Goal: Task Accomplishment & Management: Complete application form

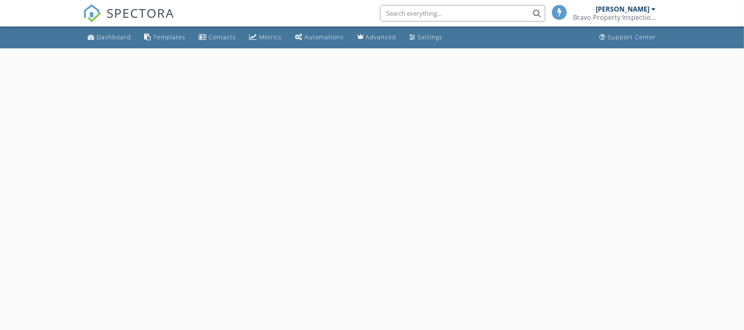
select select "9"
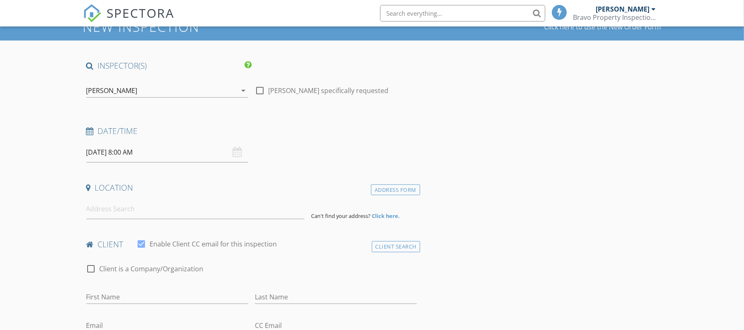
scroll to position [55, 0]
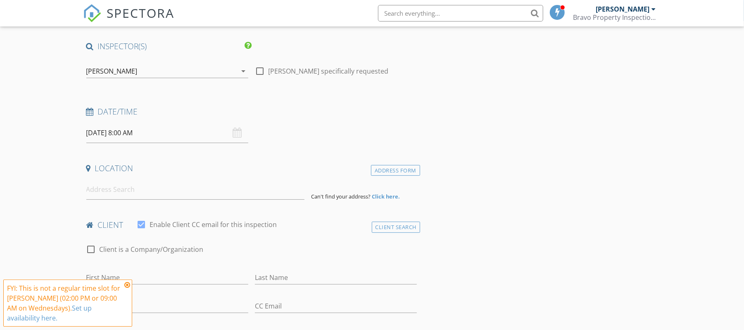
click at [133, 134] on input "2025/10/01 8:00 AM" at bounding box center [167, 133] width 162 height 20
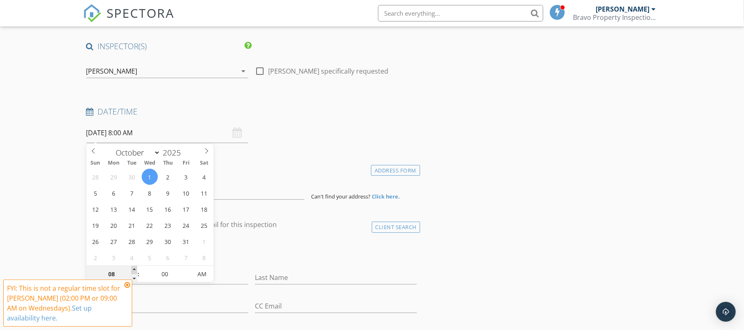
type input "09"
type input "[DATE] 9:00 AM"
click at [136, 271] on span at bounding box center [134, 270] width 6 height 8
click at [312, 126] on div "Date/Time 2025/10/01 9:00 AM" at bounding box center [252, 124] width 338 height 37
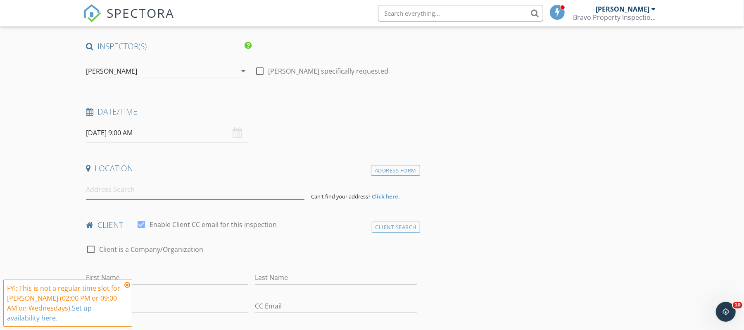
click at [240, 187] on input at bounding box center [195, 189] width 218 height 20
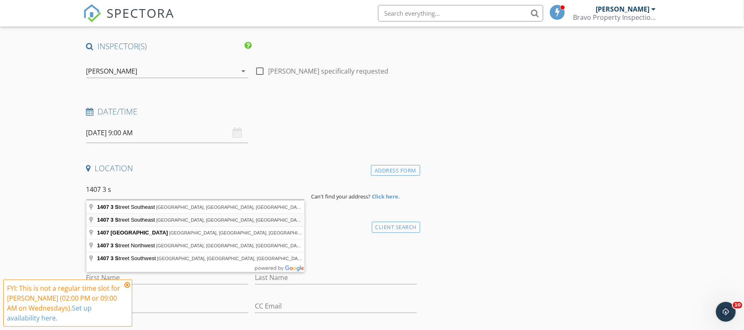
type input "1407 3 Street Southeast, High River, AB, Canada"
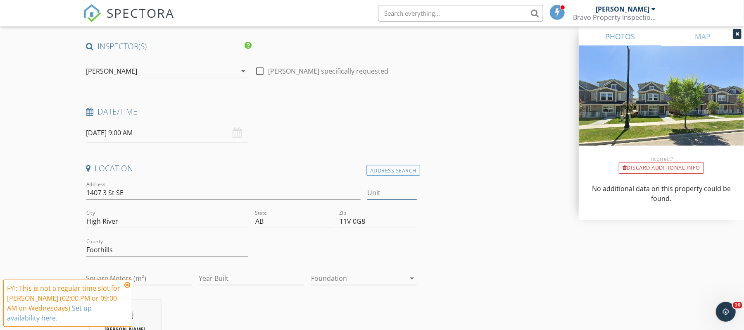
click at [390, 194] on input "Unit" at bounding box center [392, 193] width 50 height 14
type input "13"
drag, startPoint x: 369, startPoint y: 227, endPoint x: 335, endPoint y: 221, distance: 35.3
click at [335, 221] on div "Address 1407 3 St SE Unit 13 City High River State AB Zip T1V 0G8 County Foothi…" at bounding box center [252, 236] width 338 height 114
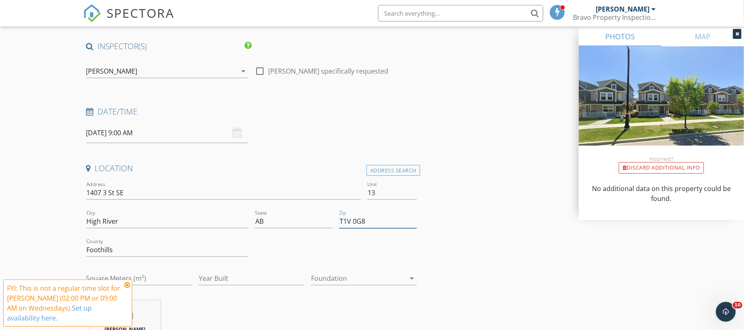
paste input "0J9"
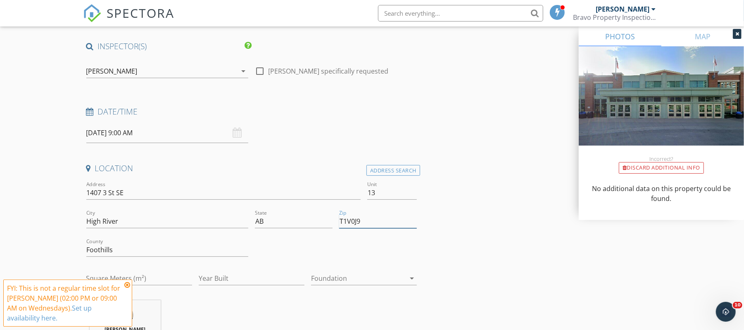
type input "T1V0J9"
click at [235, 277] on input "Year Built" at bounding box center [252, 278] width 106 height 14
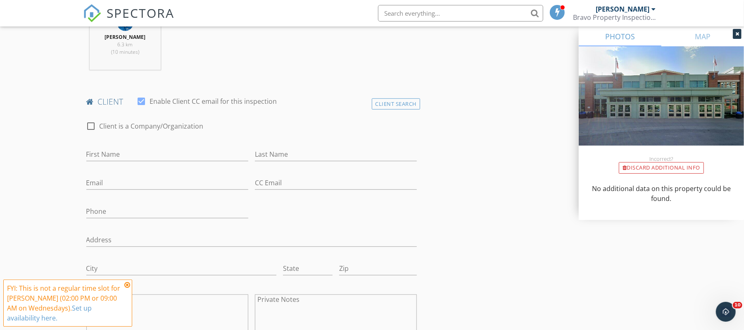
scroll to position [385, 0]
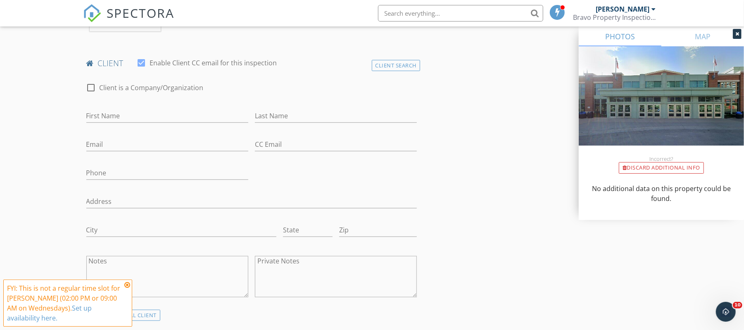
type input "2021"
click at [139, 175] on input "Phone" at bounding box center [167, 173] width 162 height 14
paste input "[PHONE_NUMBER]"
type input "[PHONE_NUMBER]"
click at [133, 118] on input "First Name" at bounding box center [167, 116] width 162 height 14
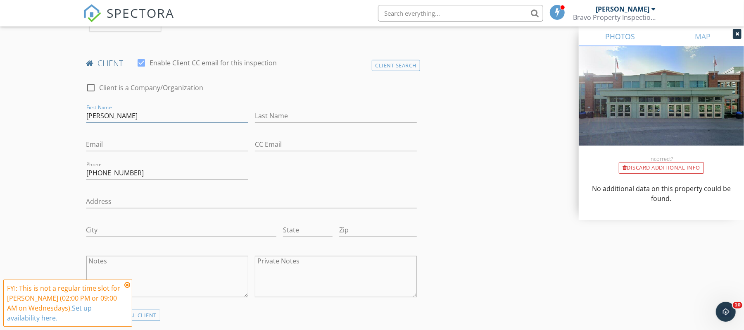
type input "[PERSON_NAME]"
drag, startPoint x: 112, startPoint y: 118, endPoint x: 77, endPoint y: 119, distance: 34.7
click at [131, 145] on input "Email" at bounding box center [167, 145] width 162 height 14
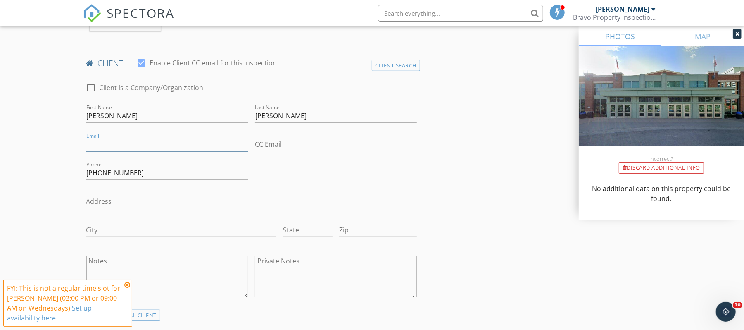
paste input "[EMAIL_ADDRESS][DOMAIN_NAME]"
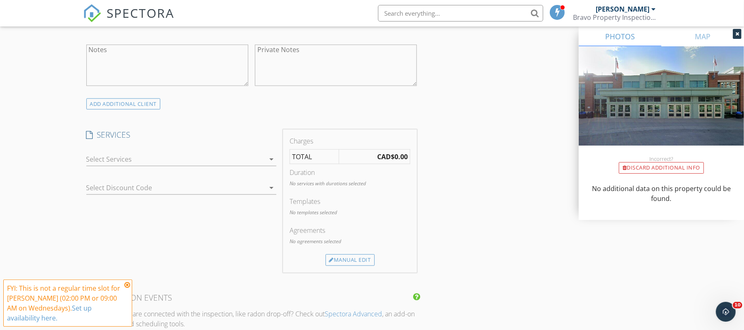
scroll to position [606, 0]
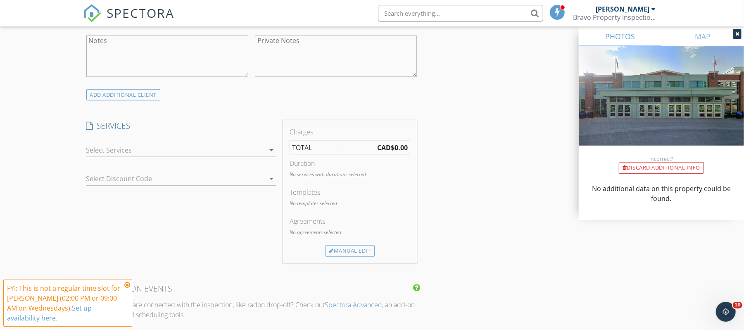
type input "[EMAIL_ADDRESS][DOMAIN_NAME]"
click at [171, 154] on div at bounding box center [175, 149] width 178 height 13
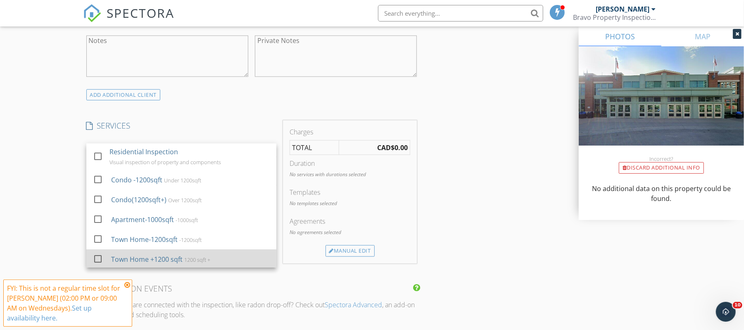
click at [178, 256] on div "Town Home +1200 sqft" at bounding box center [146, 259] width 71 height 10
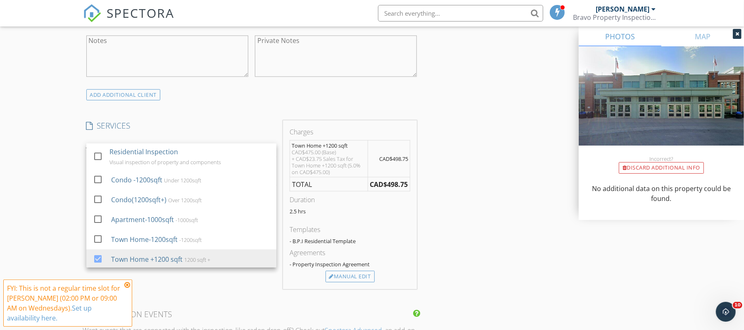
click at [452, 133] on div "INSPECTOR(S) check_box Jeffry Fleming PRIMARY Jeffry Fleming arrow_drop_down ch…" at bounding box center [372, 190] width 578 height 1401
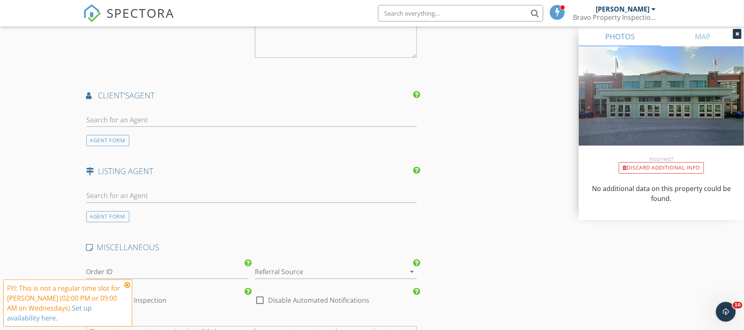
scroll to position [992, 0]
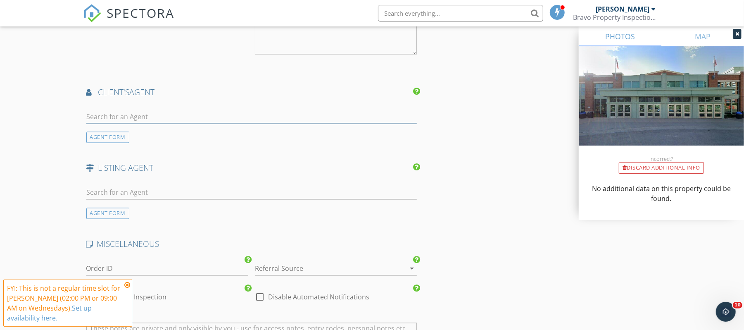
click at [255, 119] on input "text" at bounding box center [251, 117] width 331 height 14
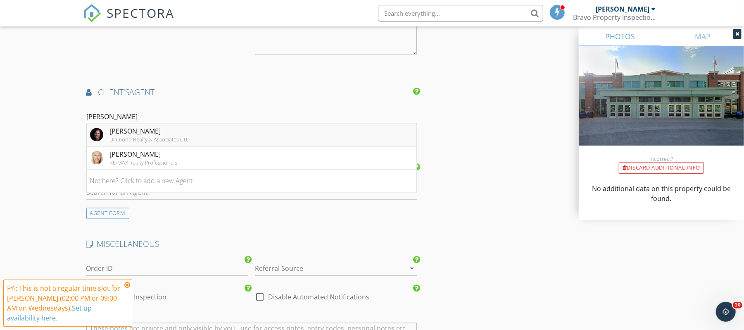
type input "[PERSON_NAME]"
click at [116, 136] on div "[PERSON_NAME]" at bounding box center [150, 131] width 80 height 10
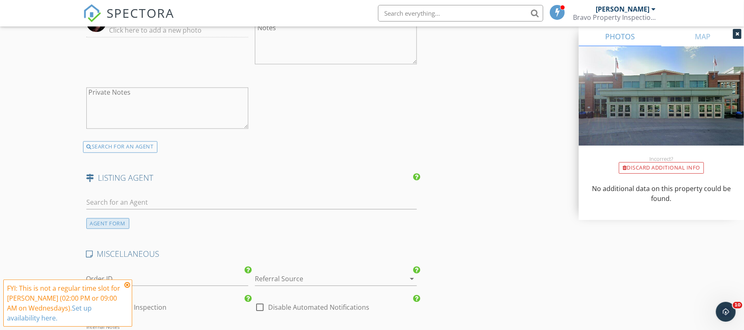
scroll to position [1212, 0]
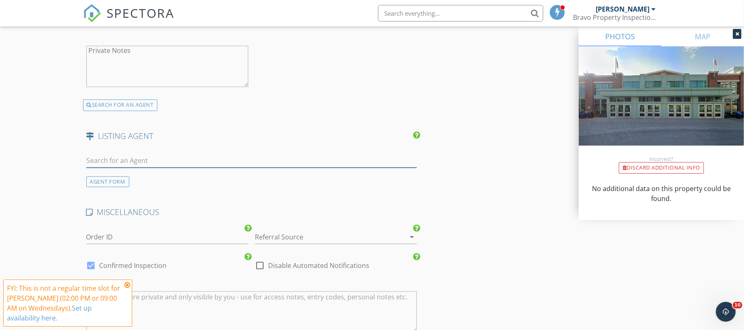
click at [123, 160] on input "text" at bounding box center [251, 161] width 331 height 14
type input "Jesse"
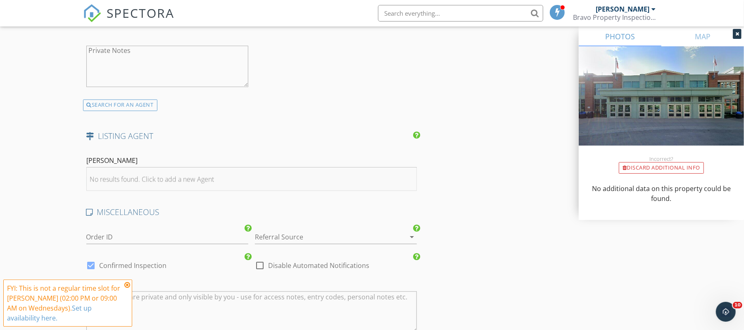
click at [126, 184] on div "No results found. Click to add a new Agent" at bounding box center [152, 179] width 124 height 10
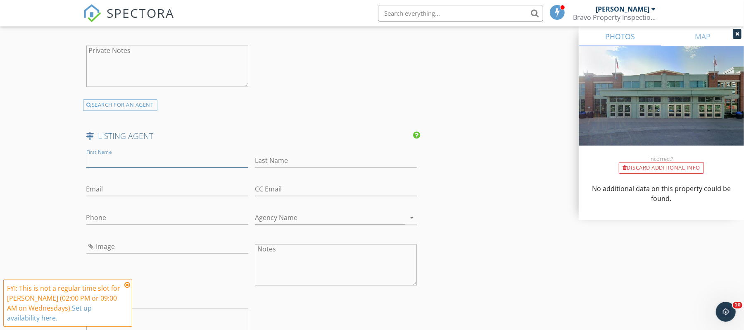
click at [134, 164] on input "First Name" at bounding box center [167, 161] width 162 height 14
type input "Jesse"
type input "Pringle"
click at [141, 215] on input "Phone" at bounding box center [167, 218] width 162 height 14
paste input "2"
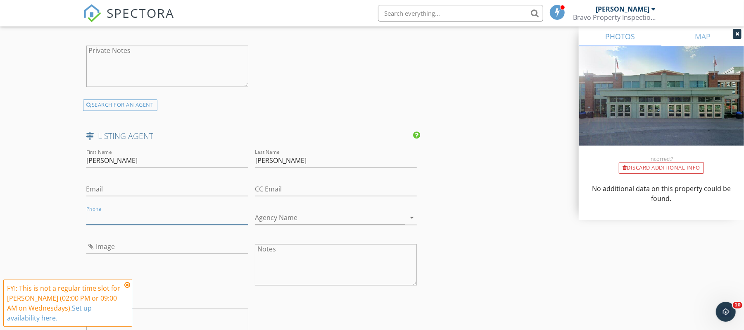
type input "2"
paste input "2"
type input "2"
paste input "[PHONE_NUMBER]"
type input "[PHONE_NUMBER]"
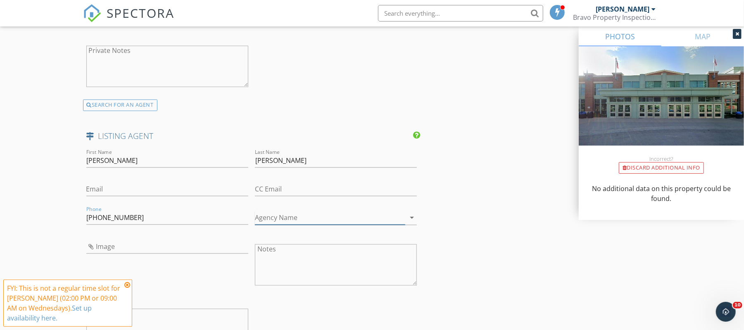
click at [283, 219] on input "Agency Name" at bounding box center [330, 218] width 150 height 14
paste input "RE/MAX First"
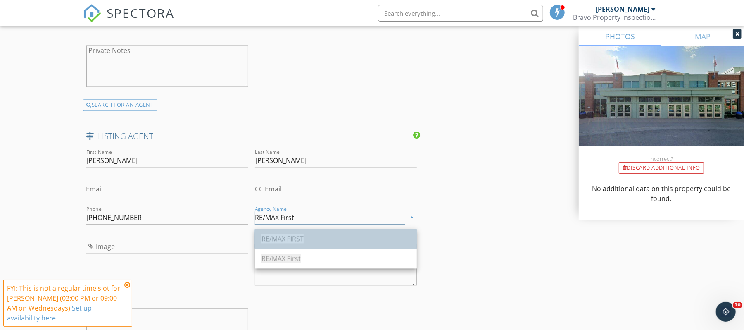
click at [282, 235] on span "RE/MAX FIRST" at bounding box center [283, 238] width 42 height 9
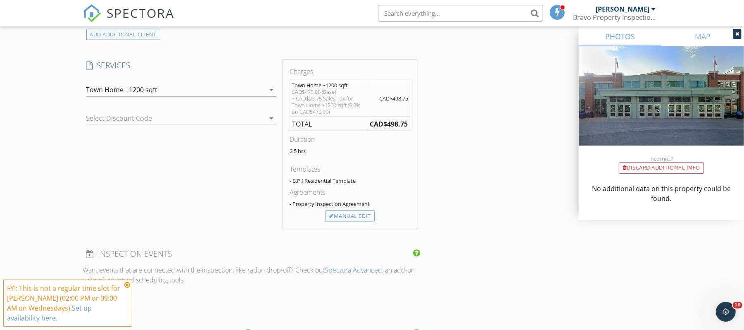
scroll to position [661, 0]
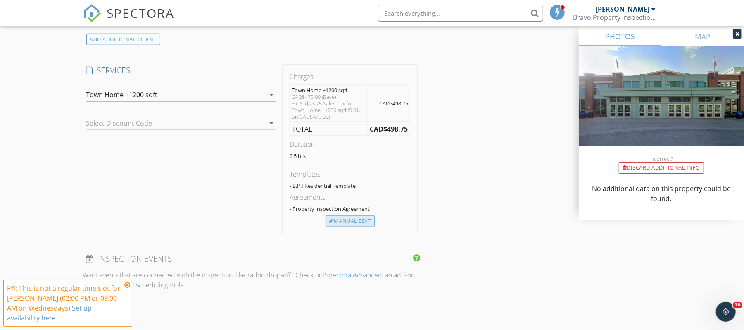
type input "RE/MAX FIRST"
click at [350, 222] on div "Manual Edit" at bounding box center [350, 221] width 49 height 12
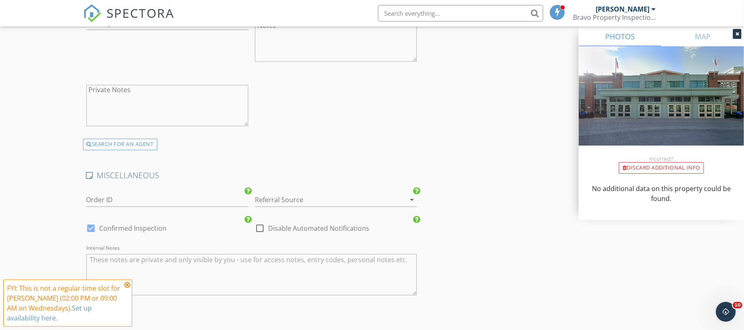
scroll to position [1630, 0]
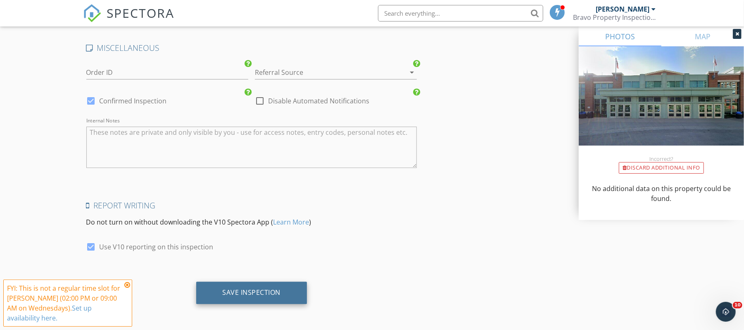
click at [293, 291] on div "Save Inspection" at bounding box center [251, 292] width 111 height 22
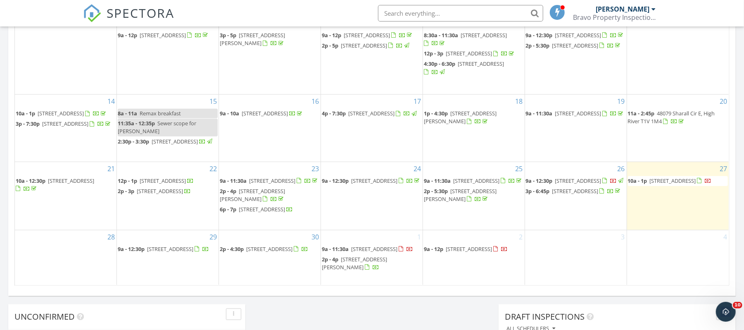
scroll to position [496, 0]
